Goal: Task Accomplishment & Management: Use online tool/utility

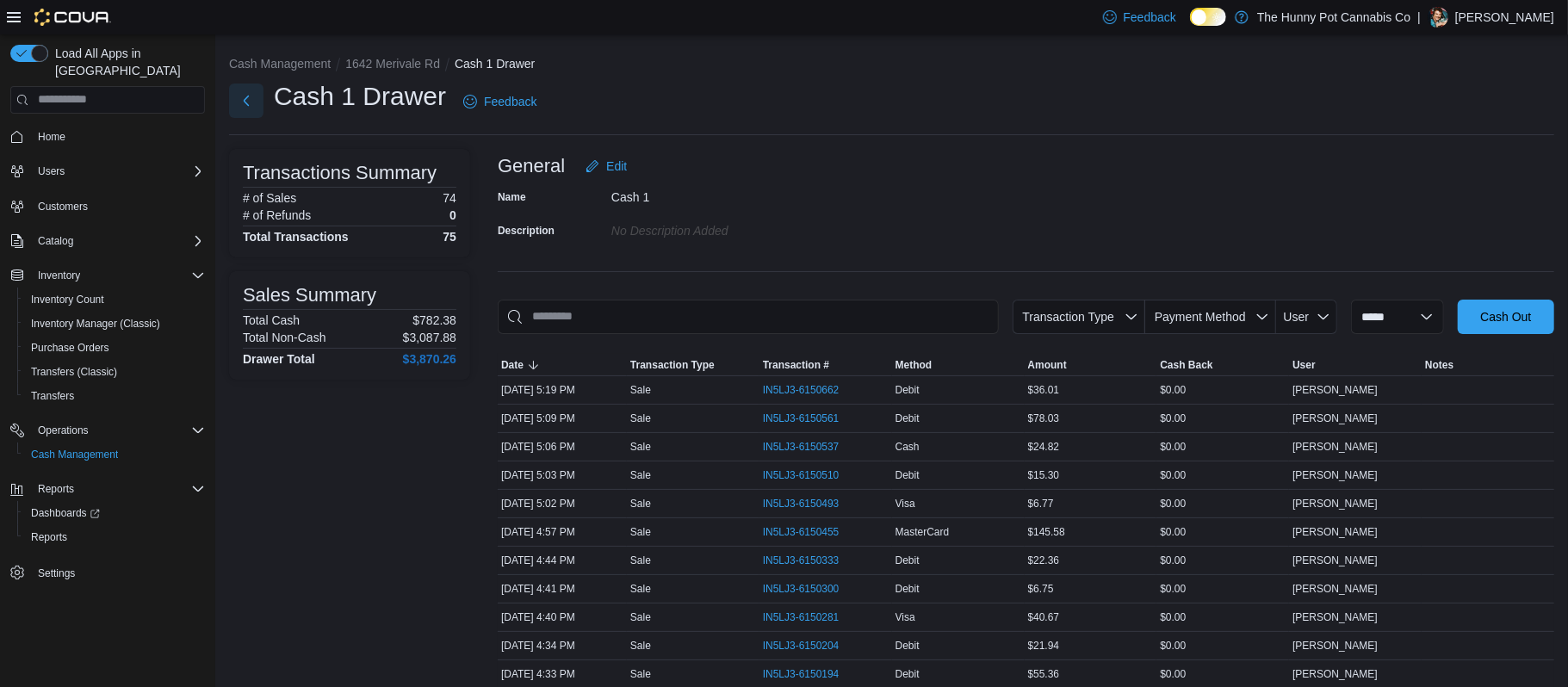
click at [250, 102] on button "Next" at bounding box center [246, 100] width 34 height 34
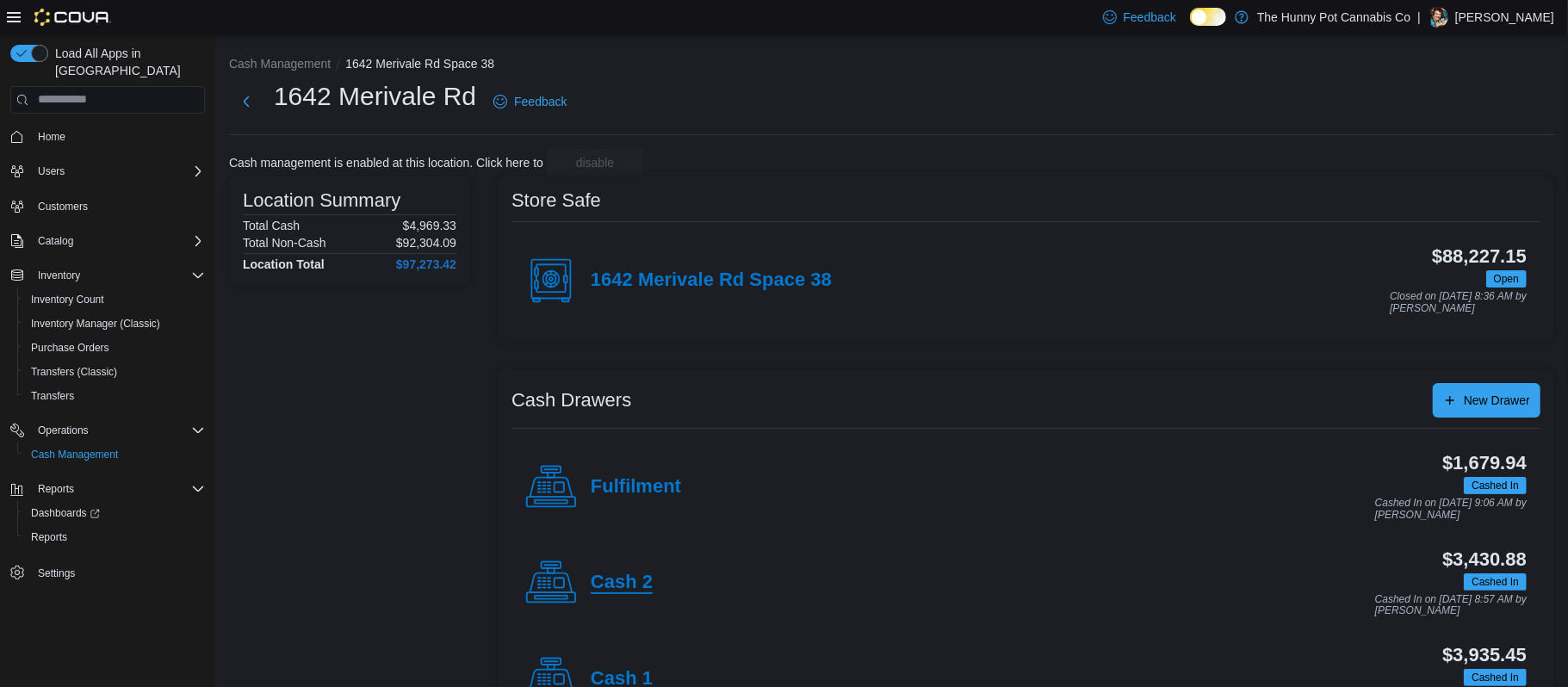
click at [616, 574] on h4 "Cash 2" at bounding box center [621, 583] width 62 height 23
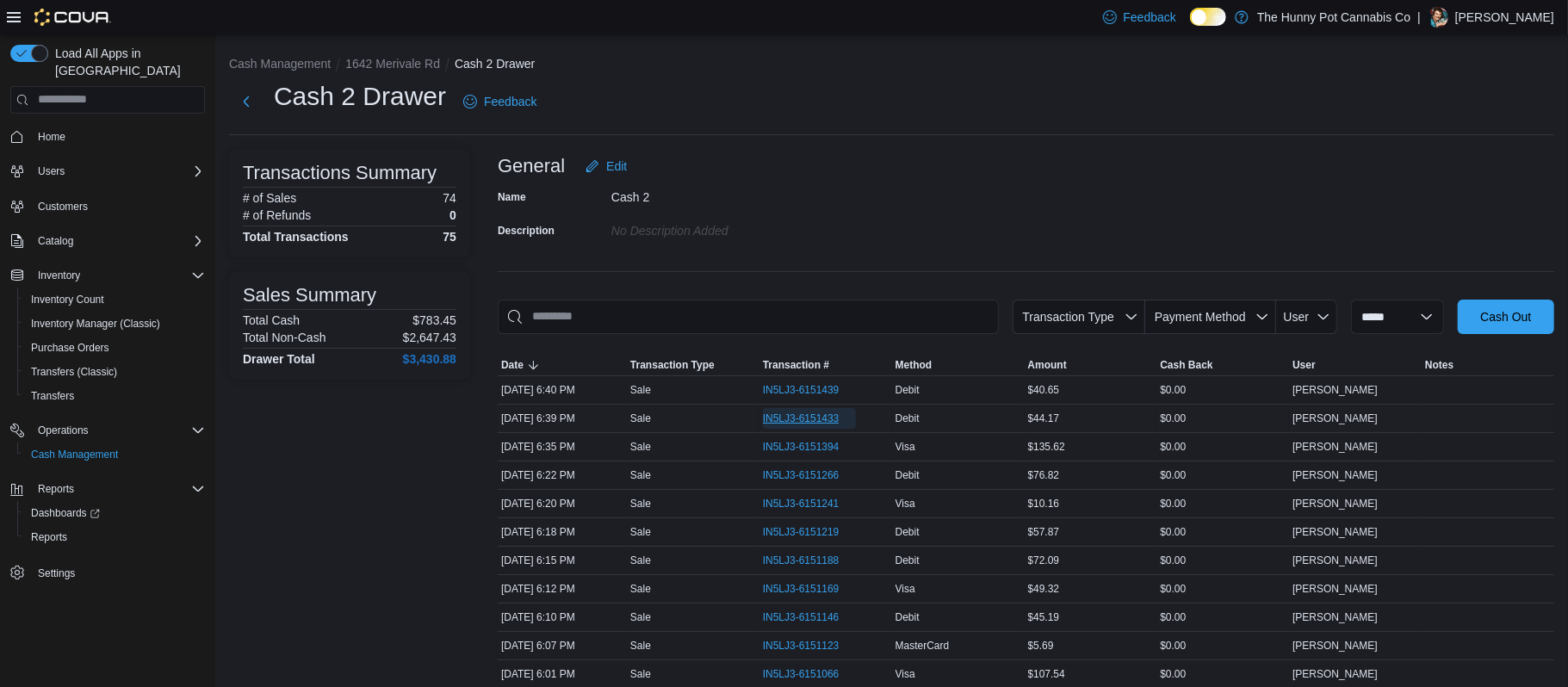
click at [793, 417] on span "IN5LJ3-6151433" at bounding box center [801, 418] width 77 height 14
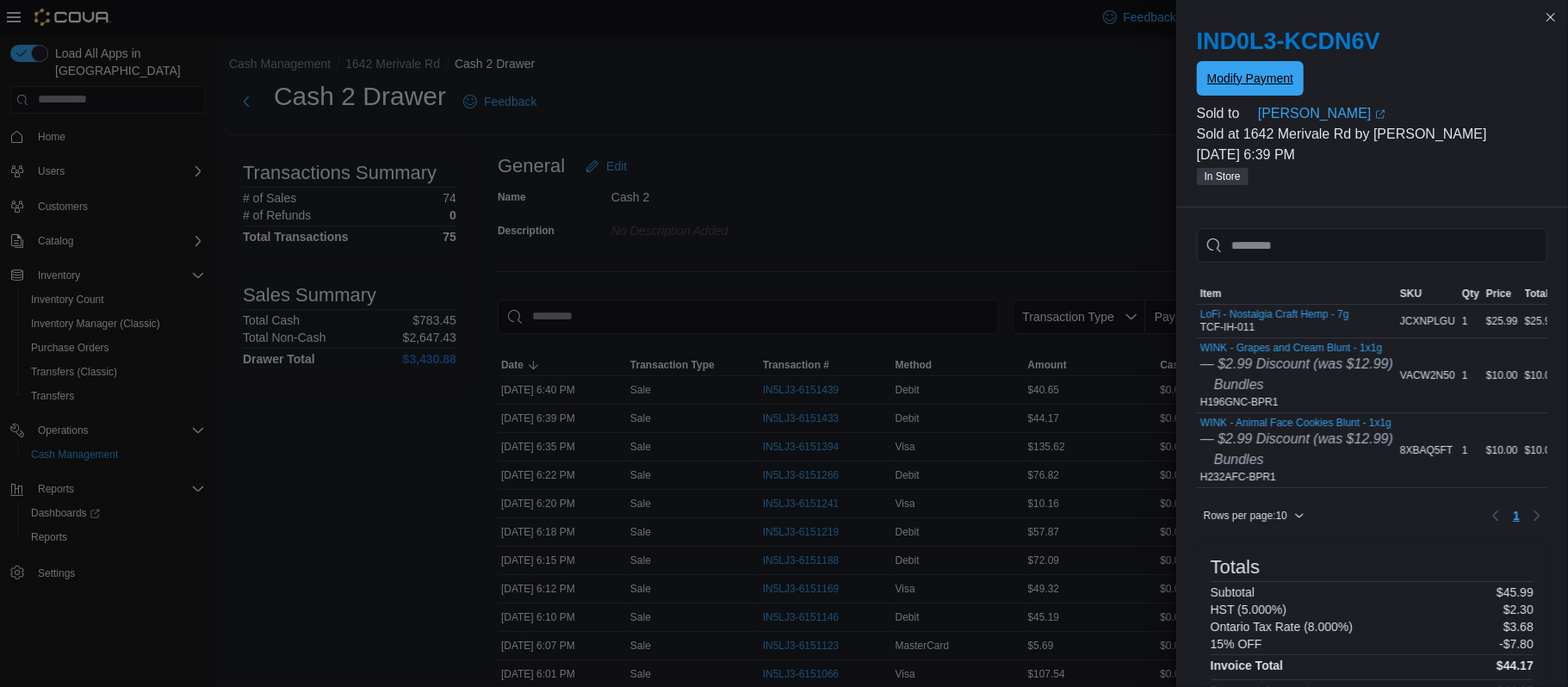
click at [1233, 85] on span "Modify Payment" at bounding box center [1250, 79] width 86 height 17
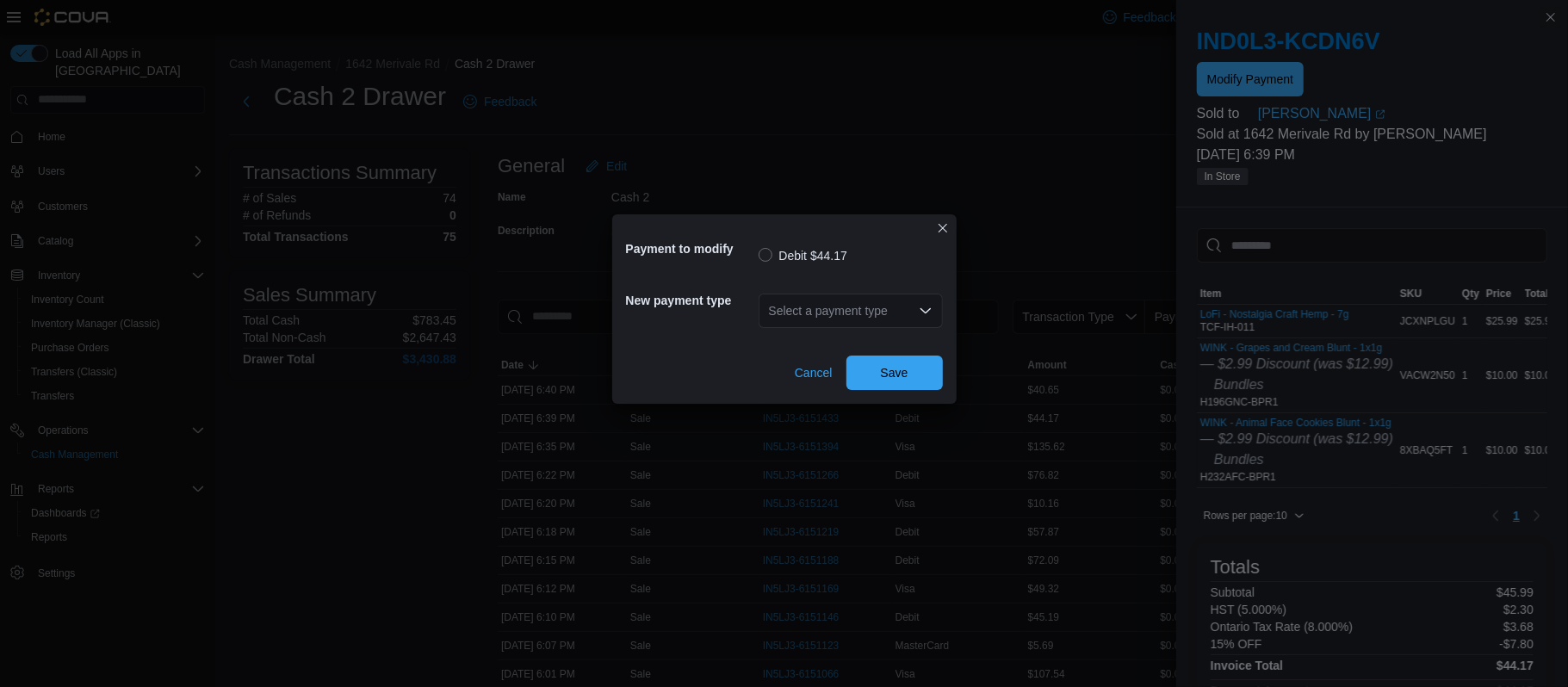
click at [841, 314] on div "Select a payment type" at bounding box center [850, 310] width 185 height 34
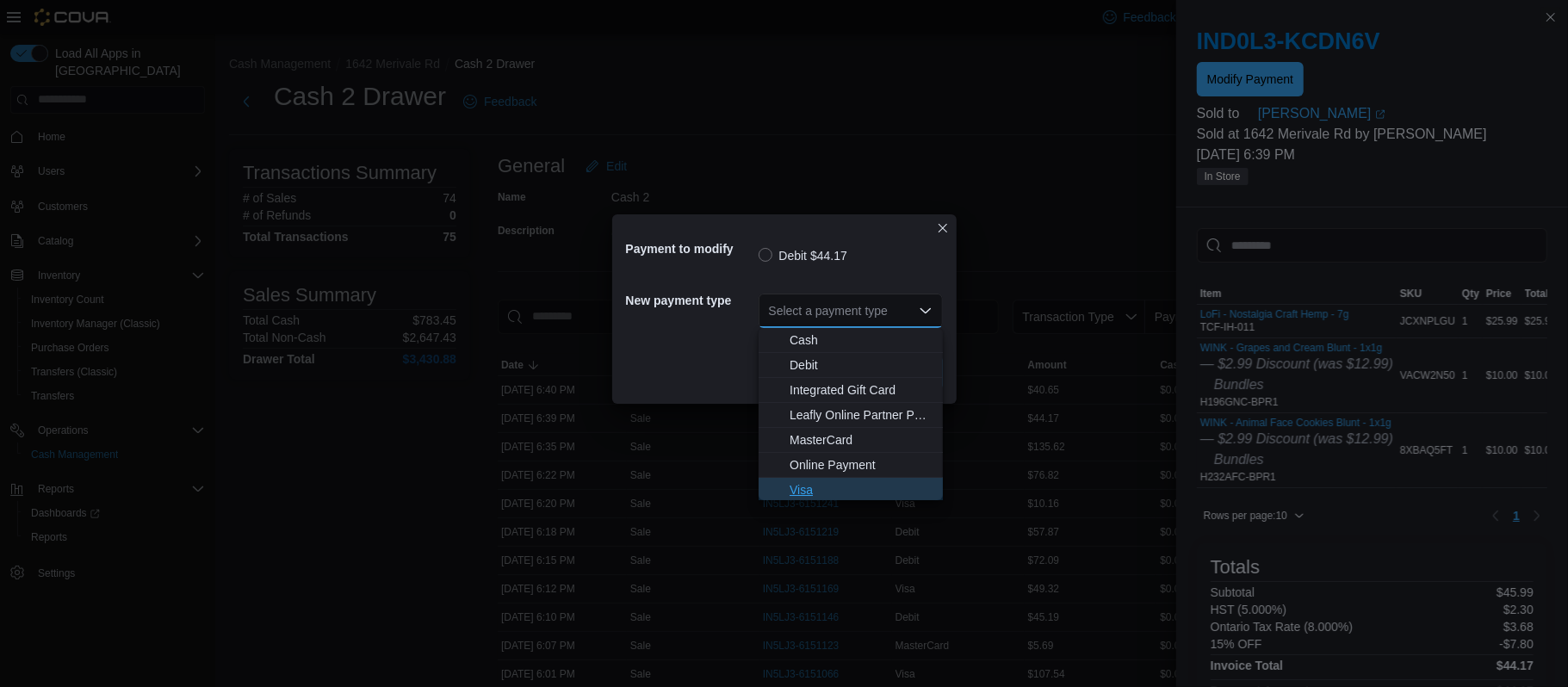
click at [807, 491] on span "Visa" at bounding box center [861, 489] width 143 height 17
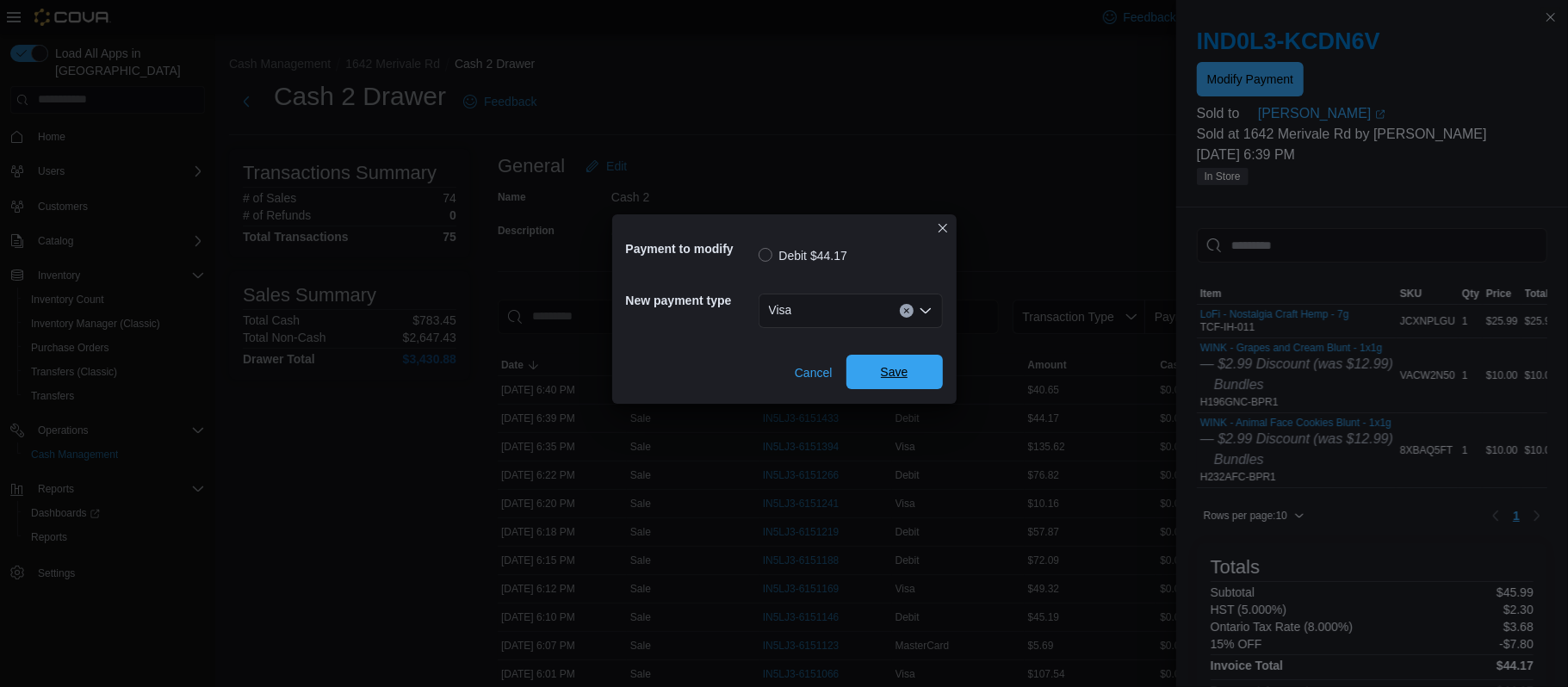
click at [890, 373] on span "Save" at bounding box center [894, 372] width 27 height 17
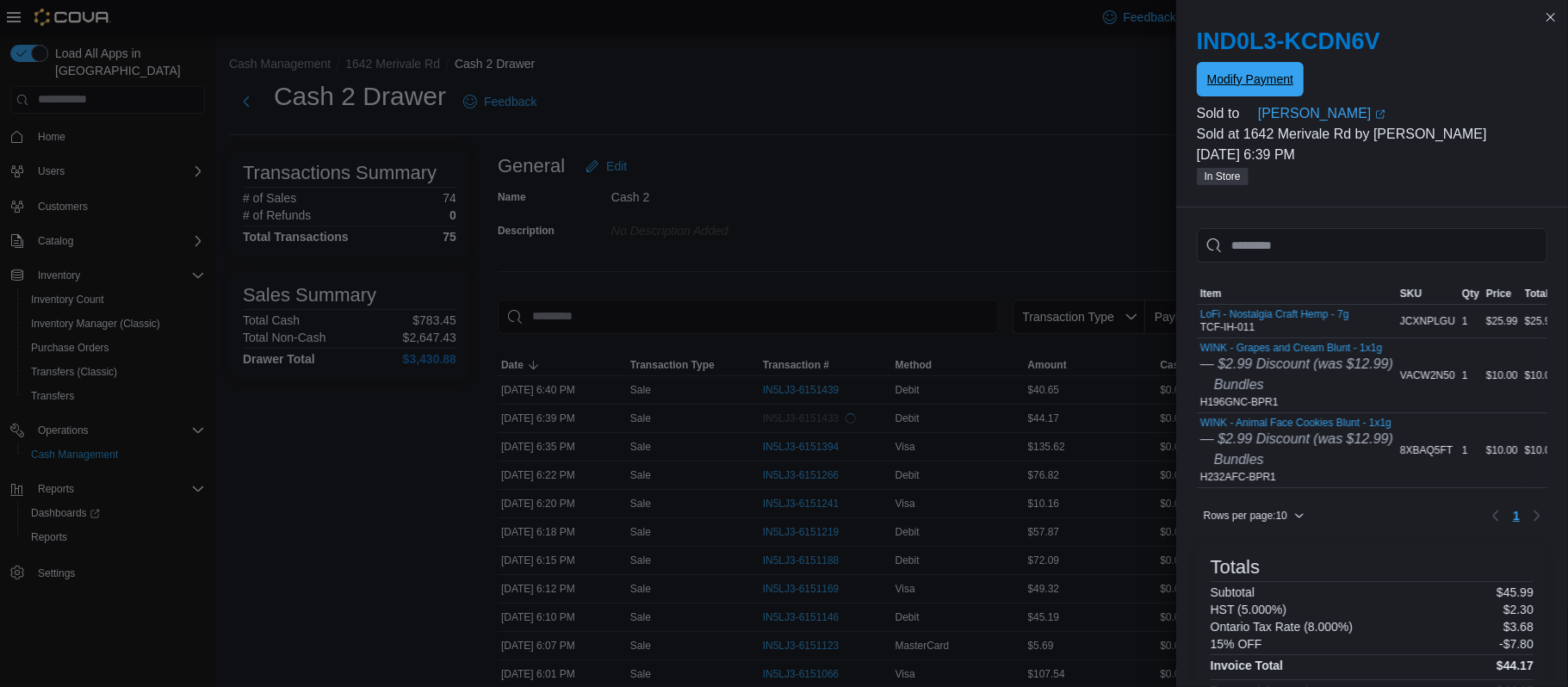
scroll to position [208, 0]
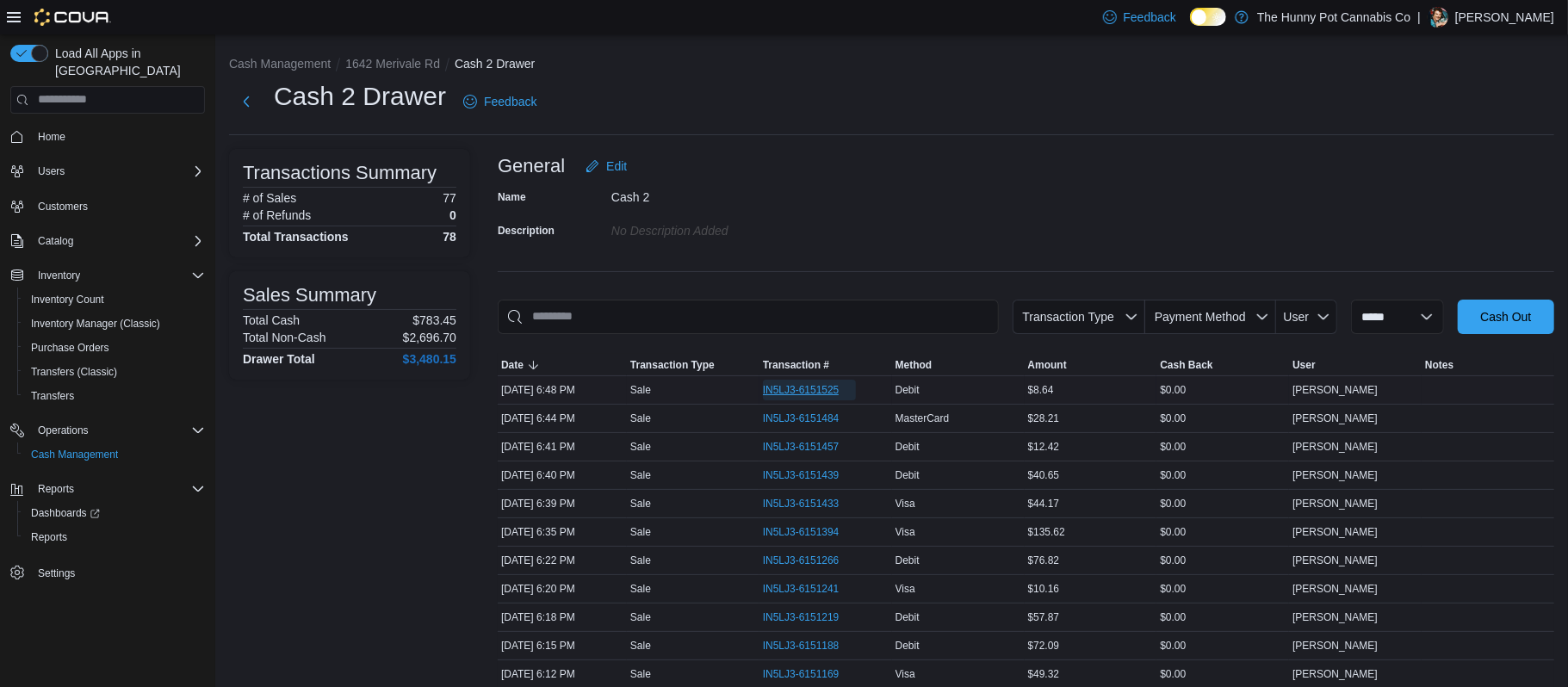
click at [816, 399] on span "IN5LJ3-6151525" at bounding box center [810, 390] width 94 height 21
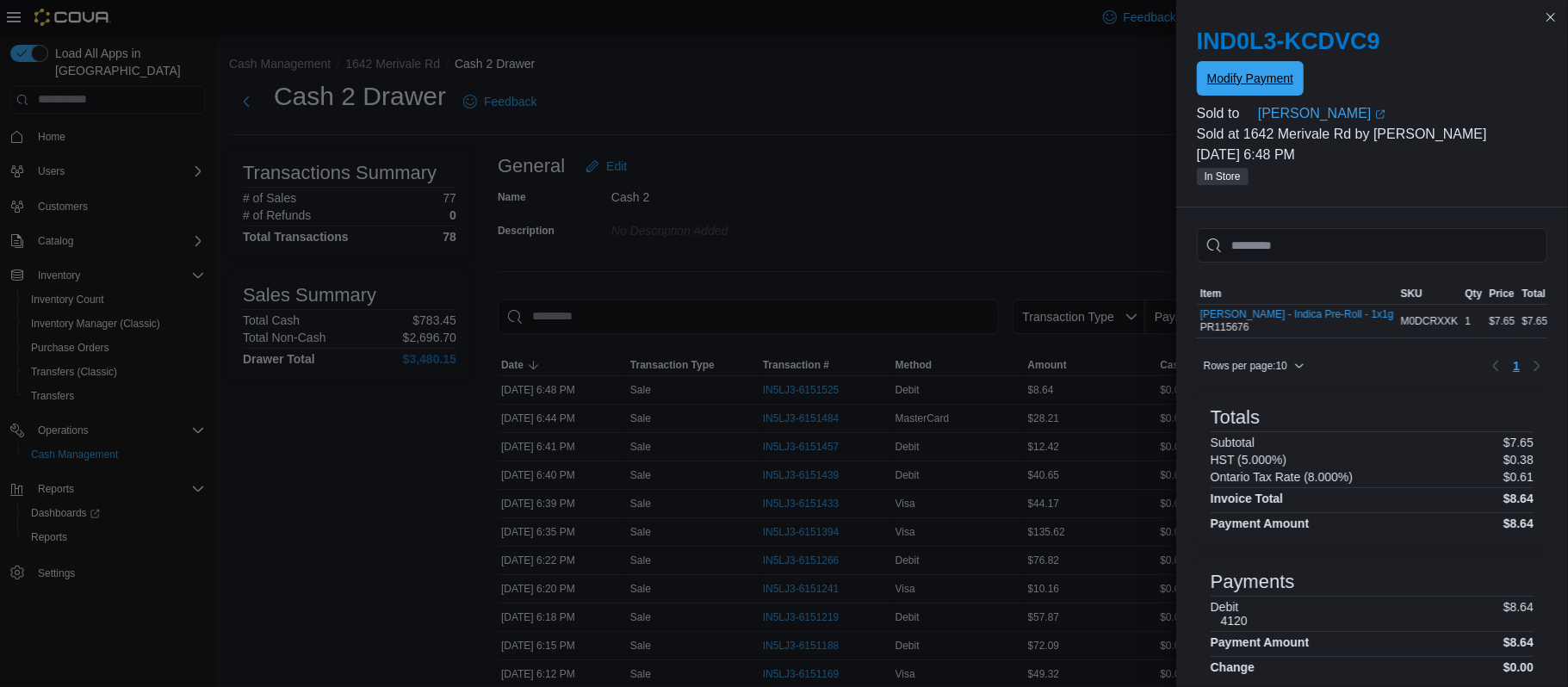
click at [1278, 77] on span "Modify Payment" at bounding box center [1250, 79] width 86 height 17
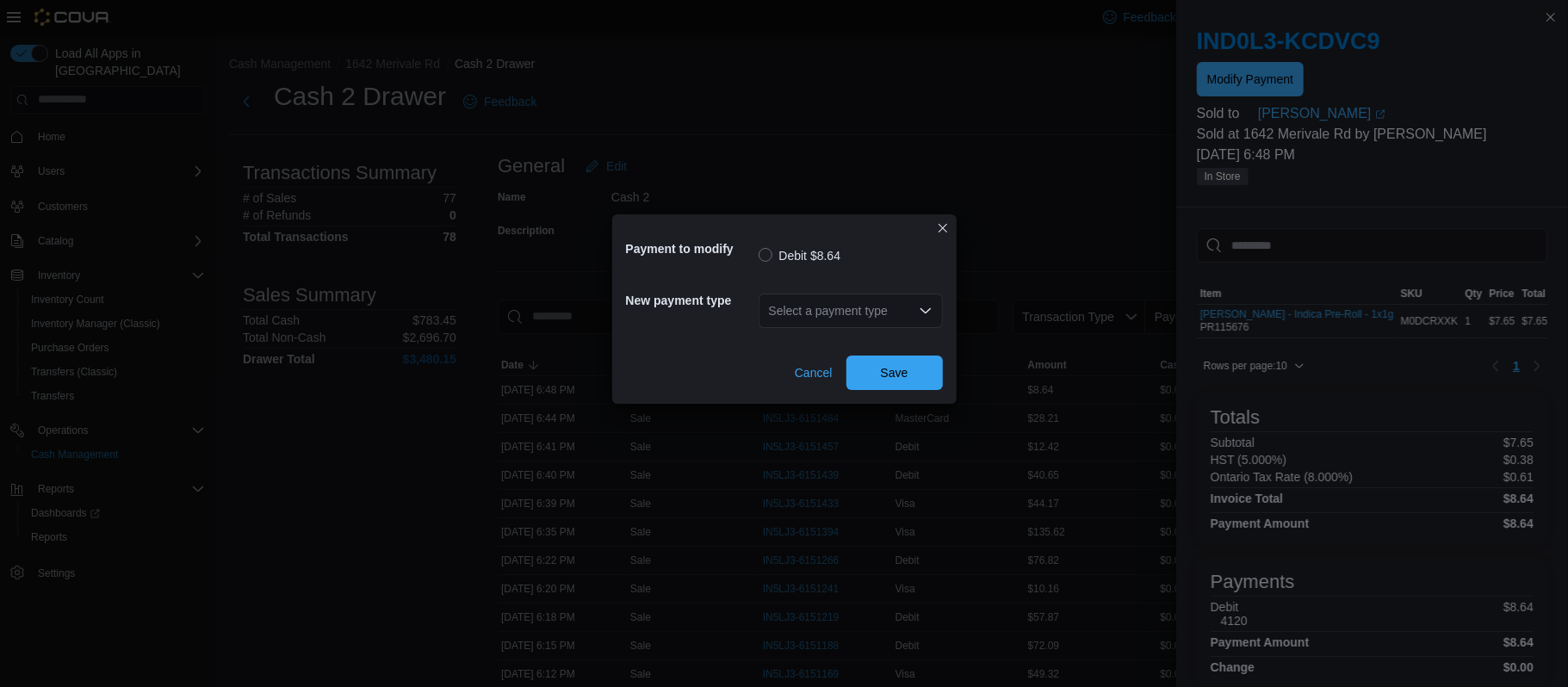
click at [845, 308] on div "Select a payment type" at bounding box center [850, 310] width 185 height 34
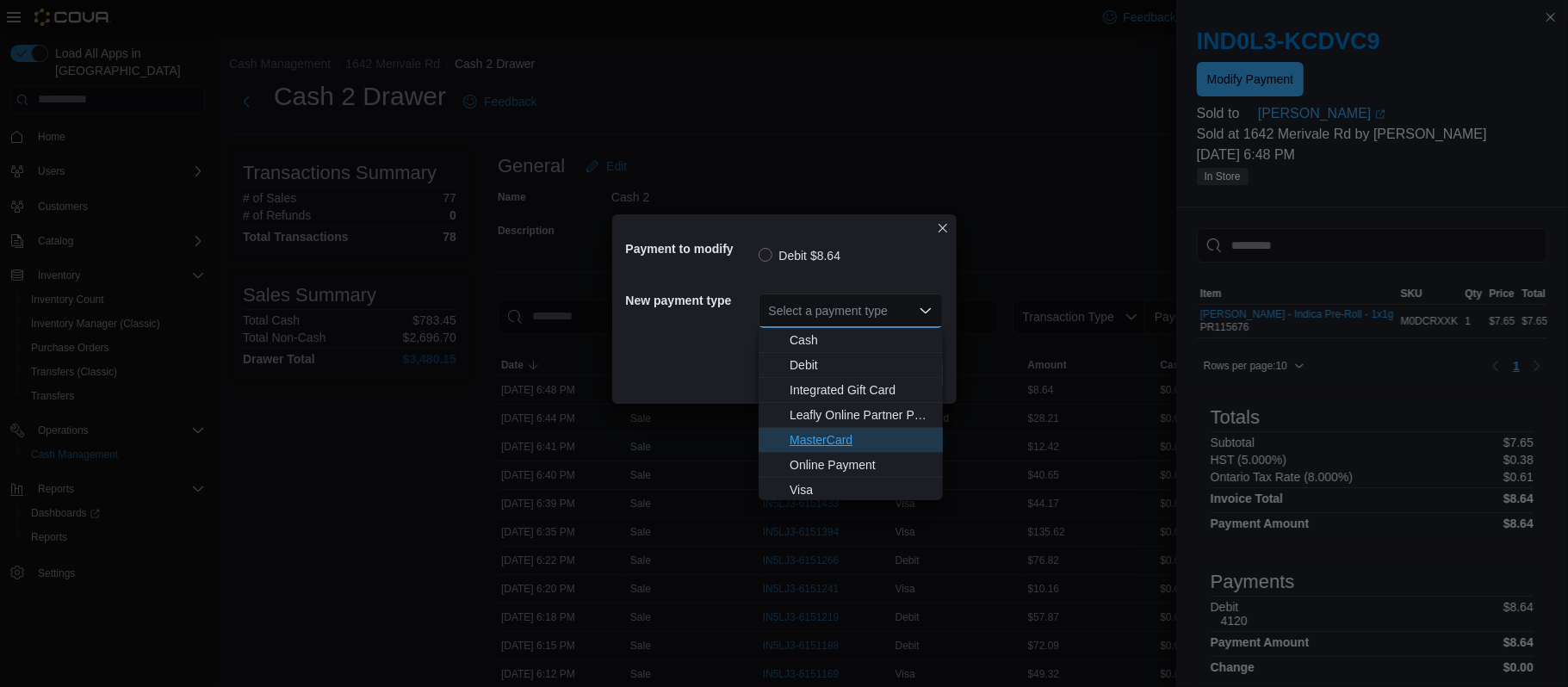
click at [809, 446] on span "MasterCard" at bounding box center [861, 440] width 143 height 17
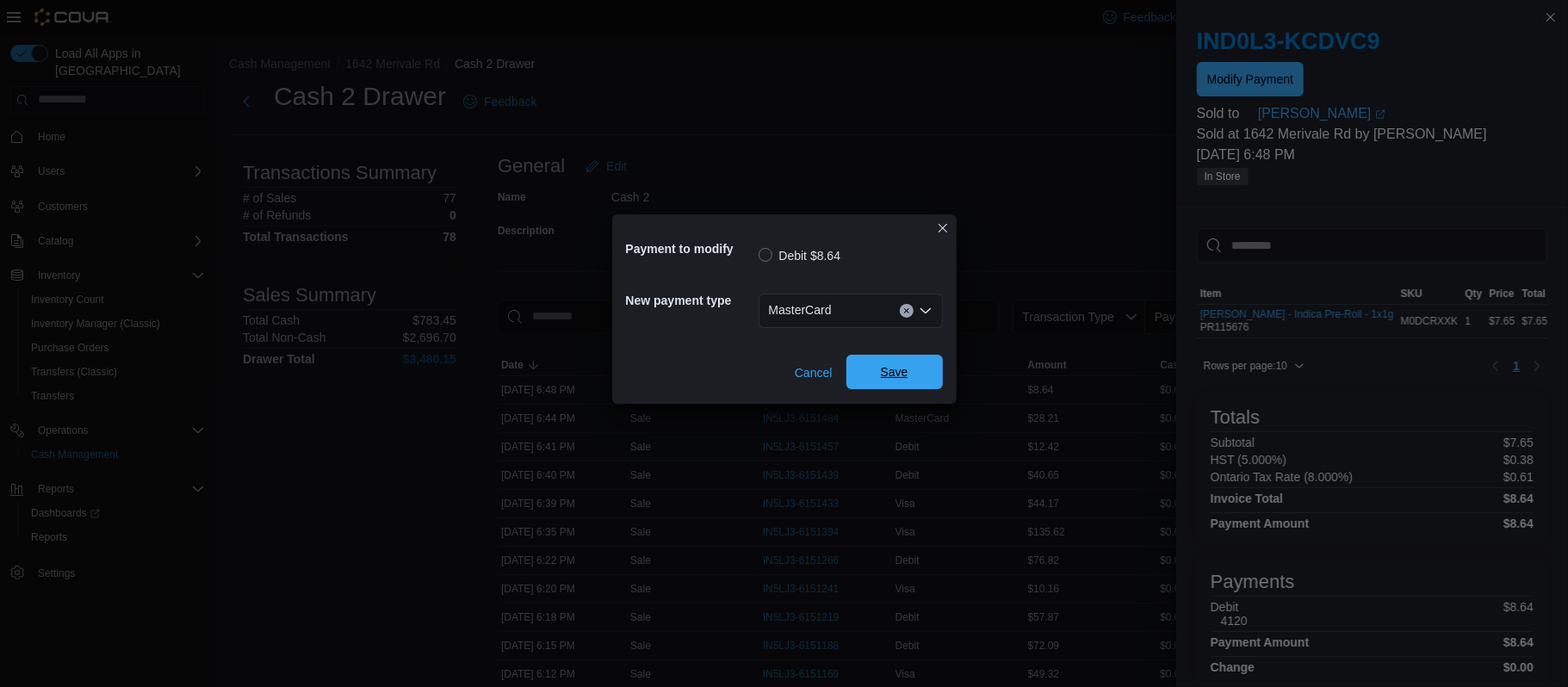
click at [898, 367] on span "Save" at bounding box center [894, 372] width 27 height 17
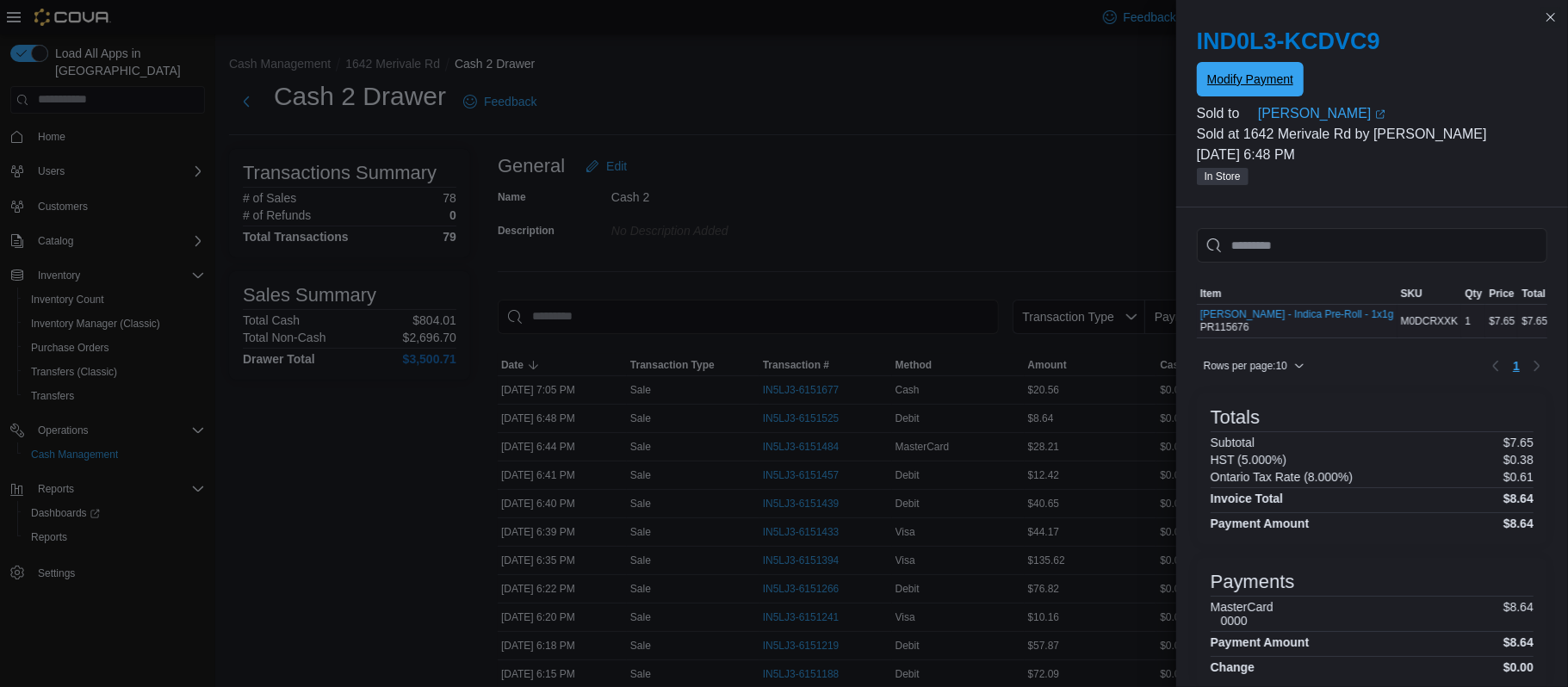
scroll to position [38, 0]
